Goal: Check status: Check status

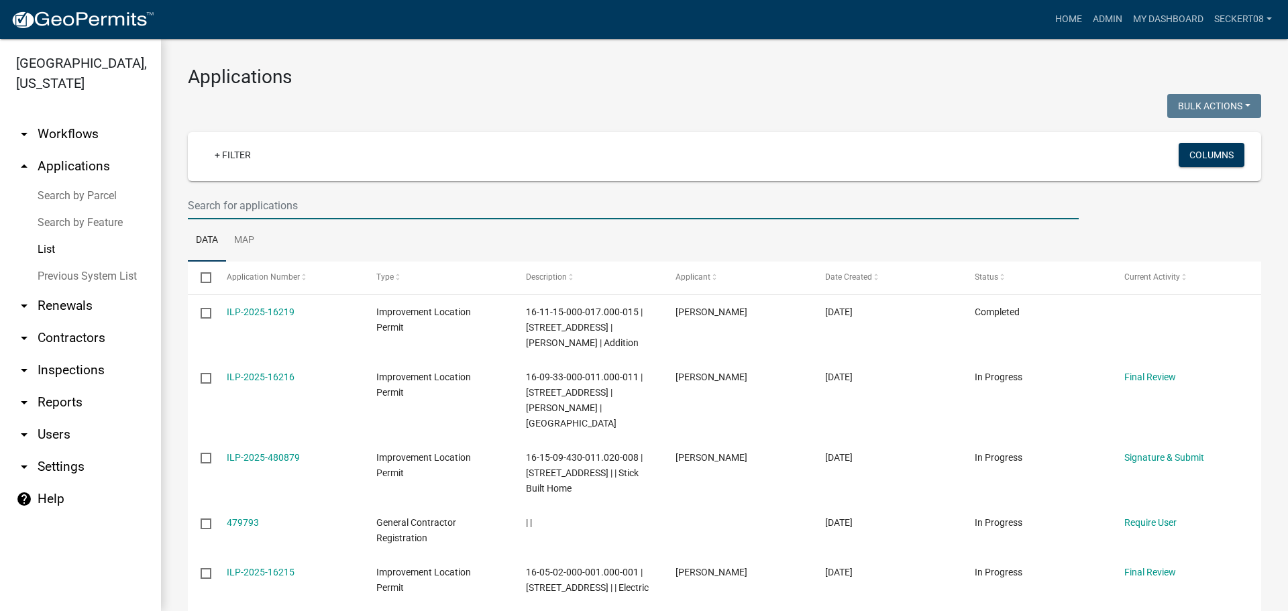
click at [255, 205] on input "text" at bounding box center [633, 206] width 891 height 28
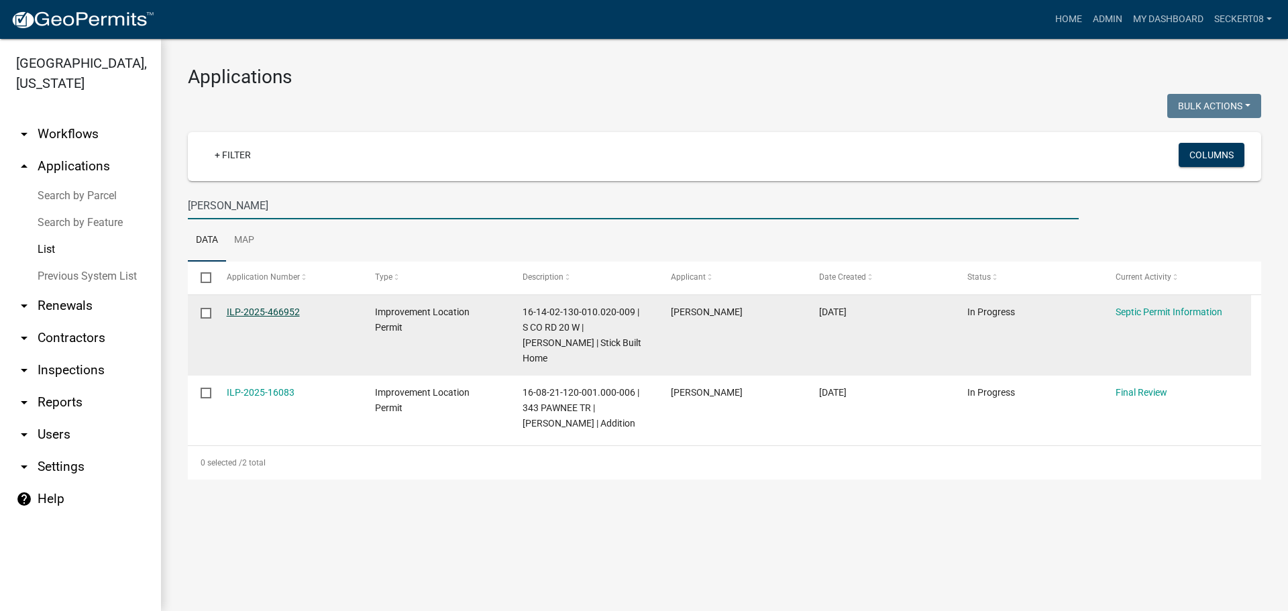
type input "[PERSON_NAME]"
click at [284, 311] on link "ILP-2025-466952" at bounding box center [263, 312] width 73 height 11
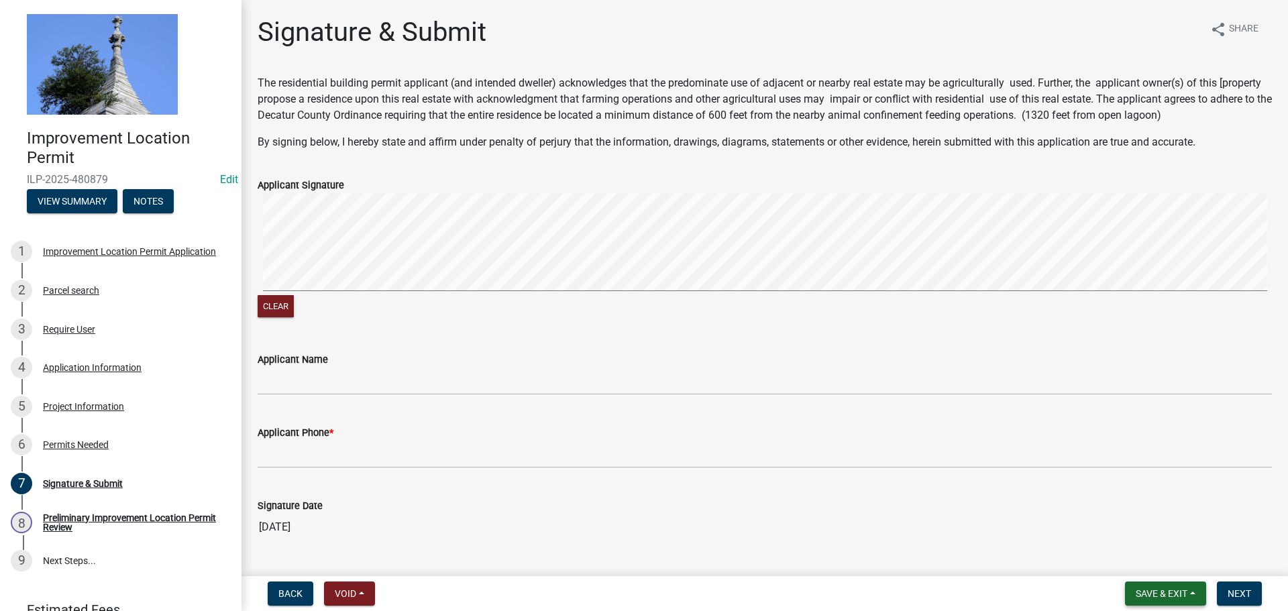
click at [1179, 599] on span "Save & Exit" at bounding box center [1162, 593] width 52 height 11
click at [1146, 568] on button "Save & Exit" at bounding box center [1152, 559] width 107 height 32
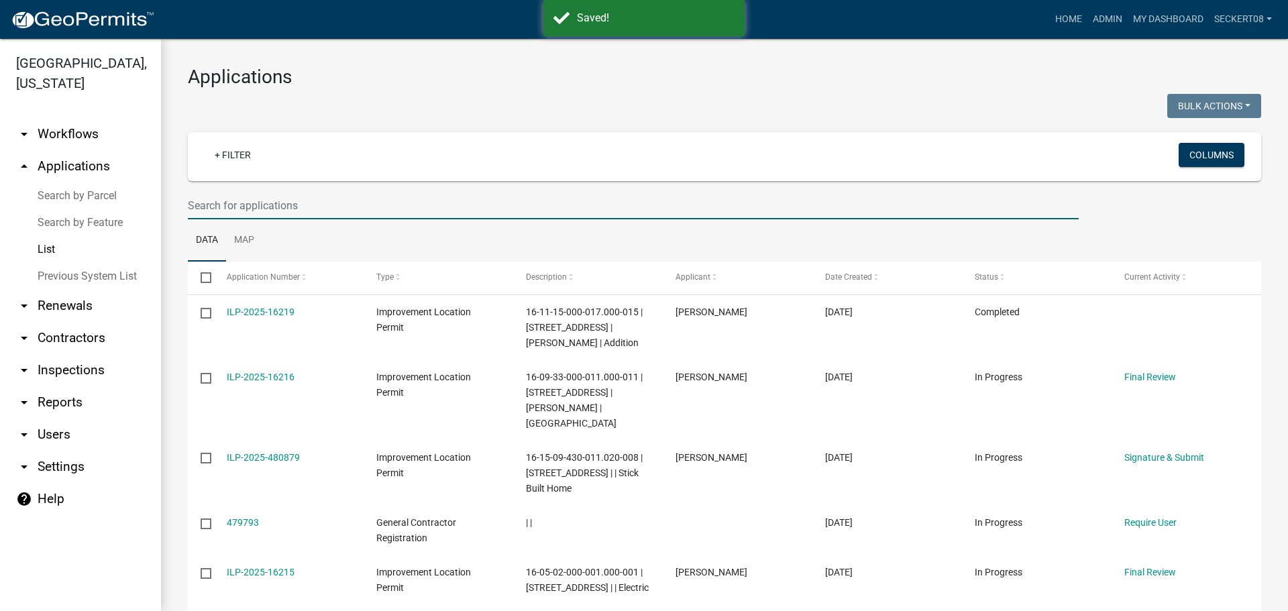
click at [260, 209] on input "text" at bounding box center [633, 206] width 891 height 28
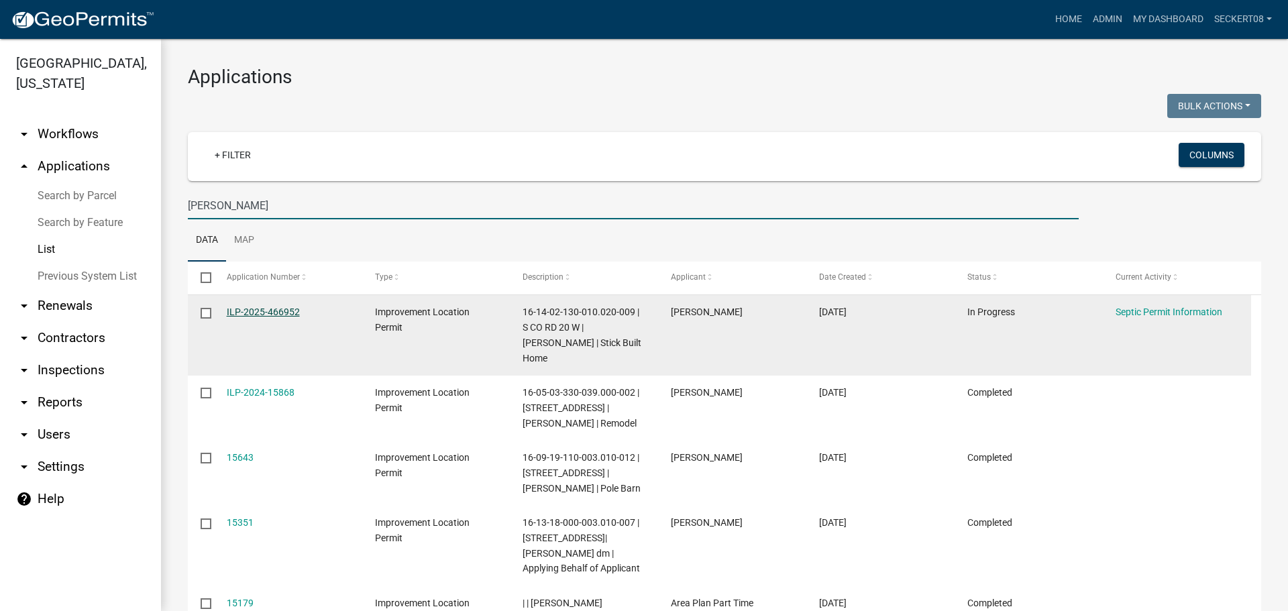
type input "[PERSON_NAME]"
click at [291, 315] on link "ILP-2025-466952" at bounding box center [263, 312] width 73 height 11
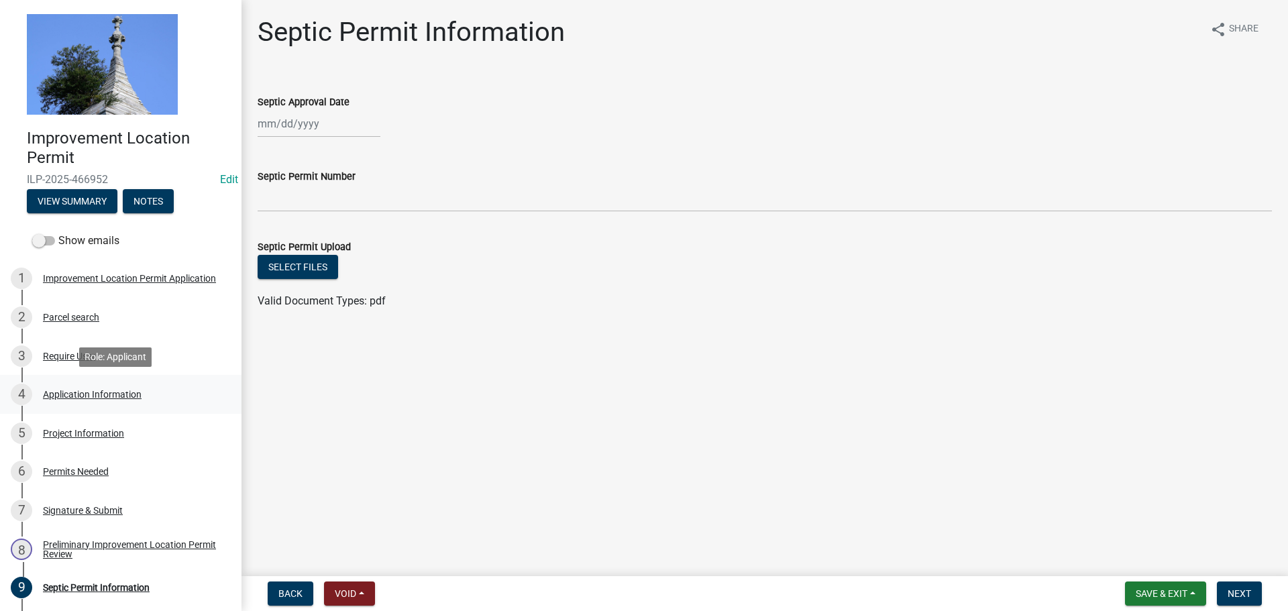
click at [128, 397] on div "Application Information" at bounding box center [92, 394] width 99 height 9
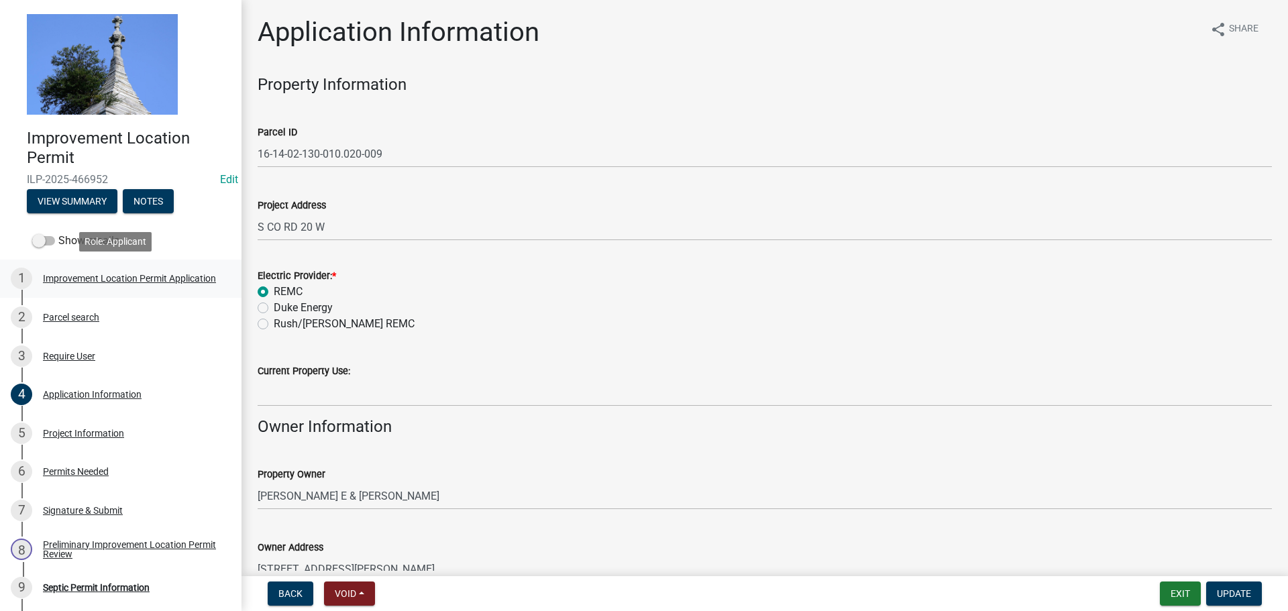
click at [81, 283] on div "Improvement Location Permit Application" at bounding box center [129, 278] width 173 height 9
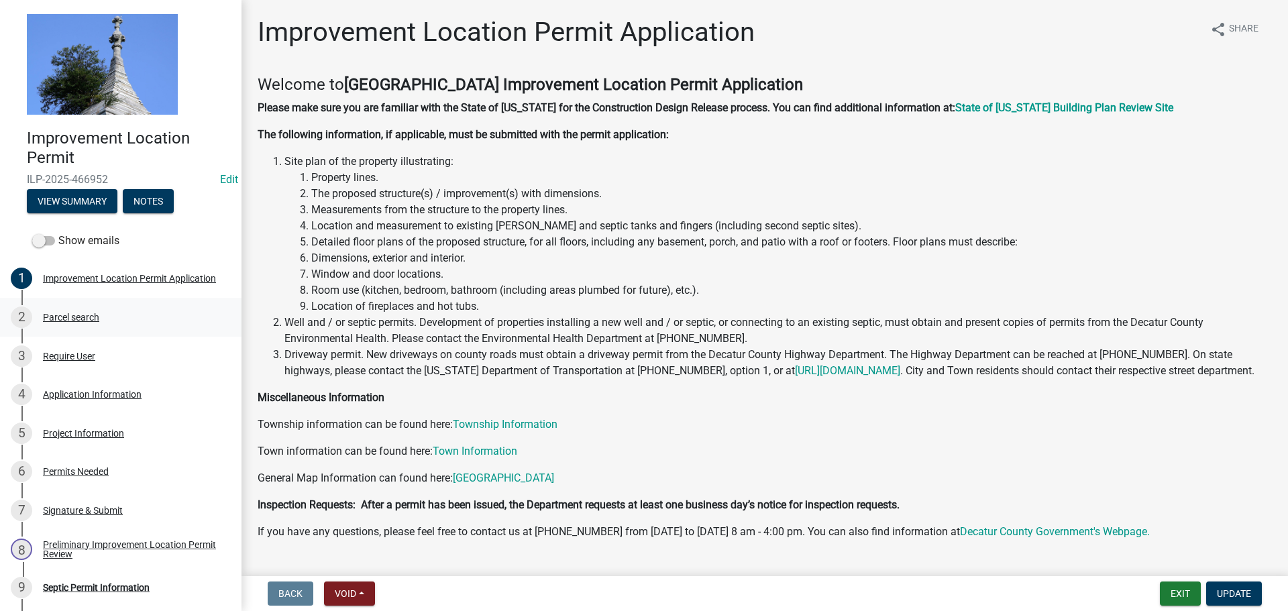
click at [62, 318] on div "Parcel search" at bounding box center [71, 317] width 56 height 9
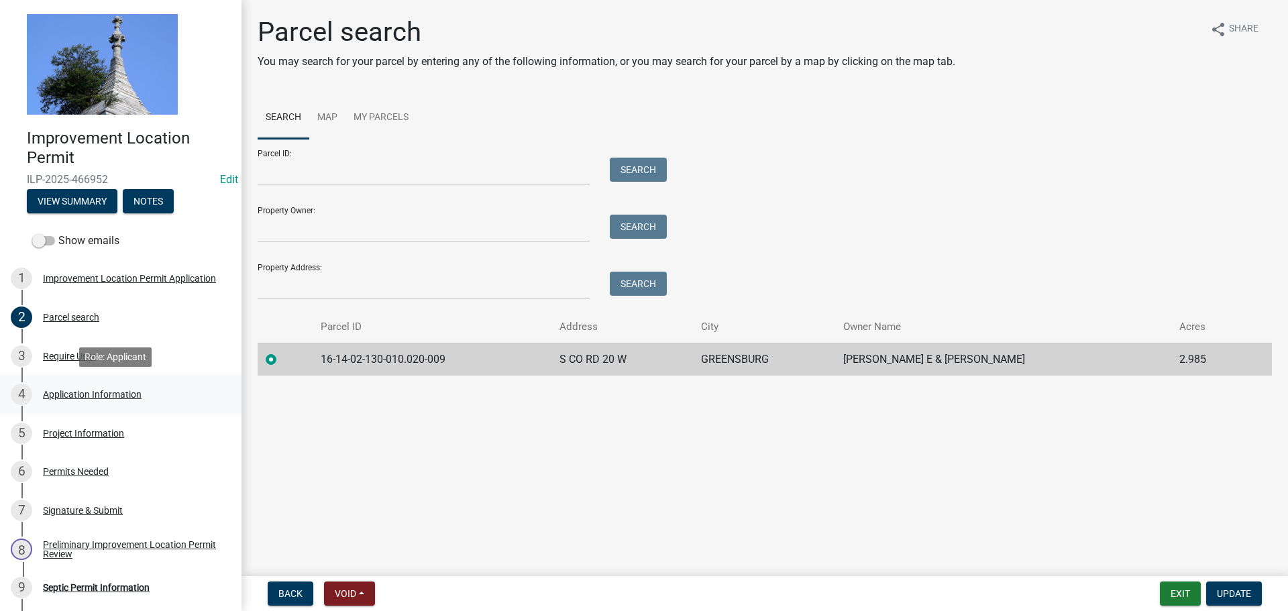
click at [62, 388] on div "4 Application Information" at bounding box center [115, 394] width 209 height 21
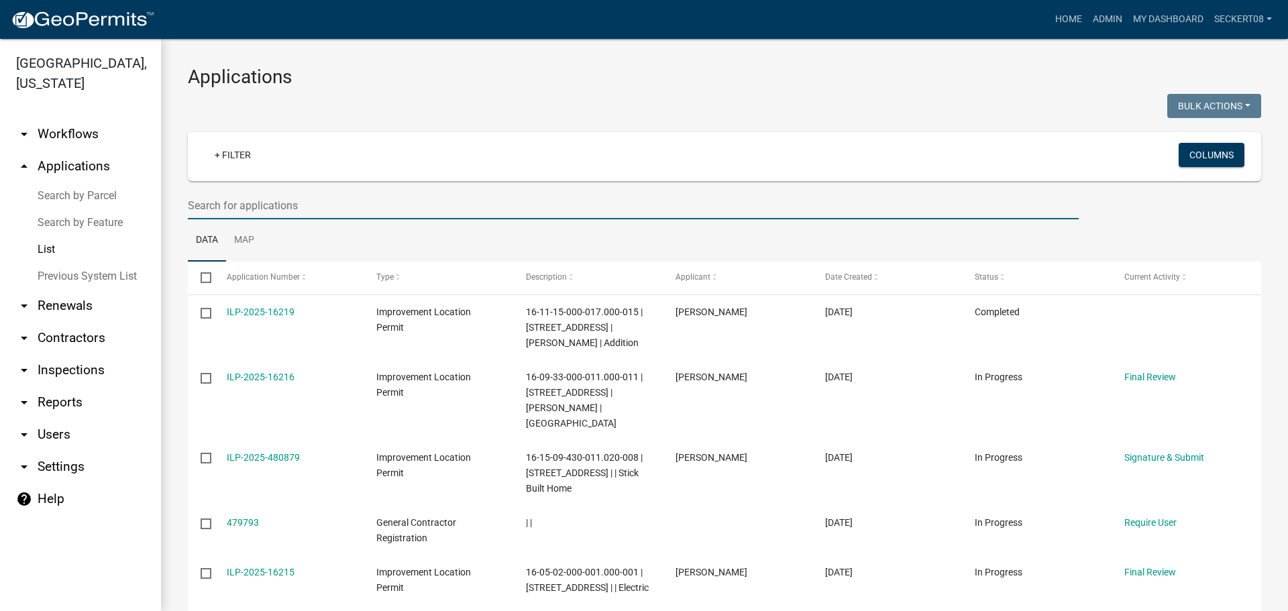
click at [225, 211] on input "text" at bounding box center [633, 206] width 891 height 28
type input "[PERSON_NAME]"
